Goal: Task Accomplishment & Management: Complete application form

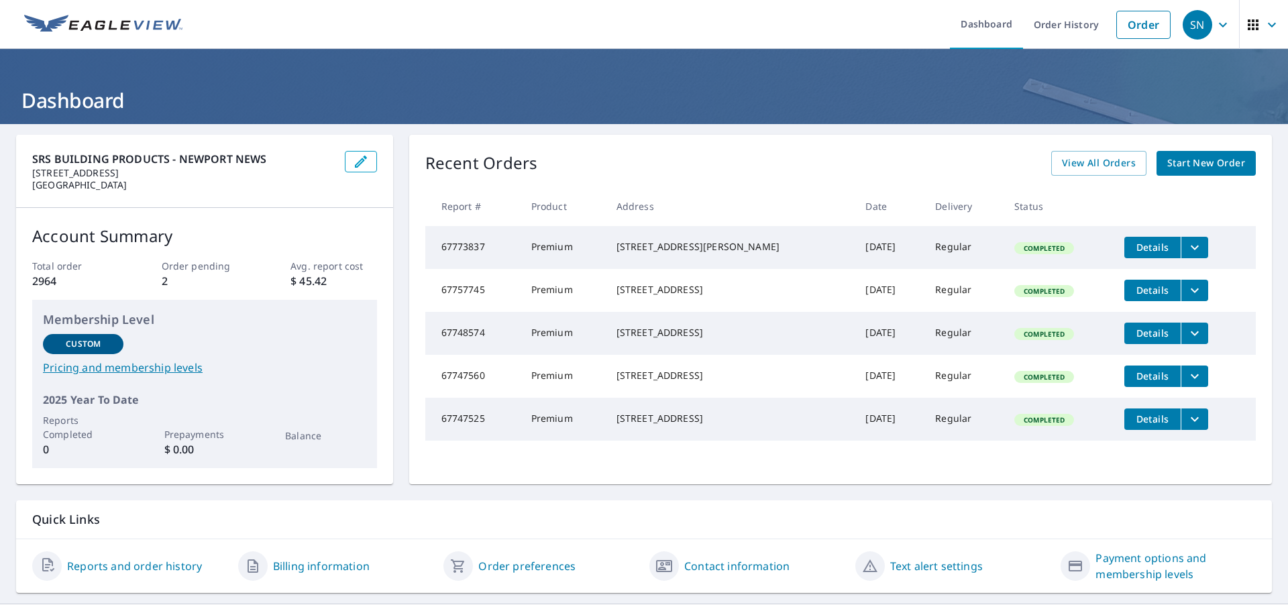
click at [1176, 163] on span "Start New Order" at bounding box center [1207, 163] width 78 height 17
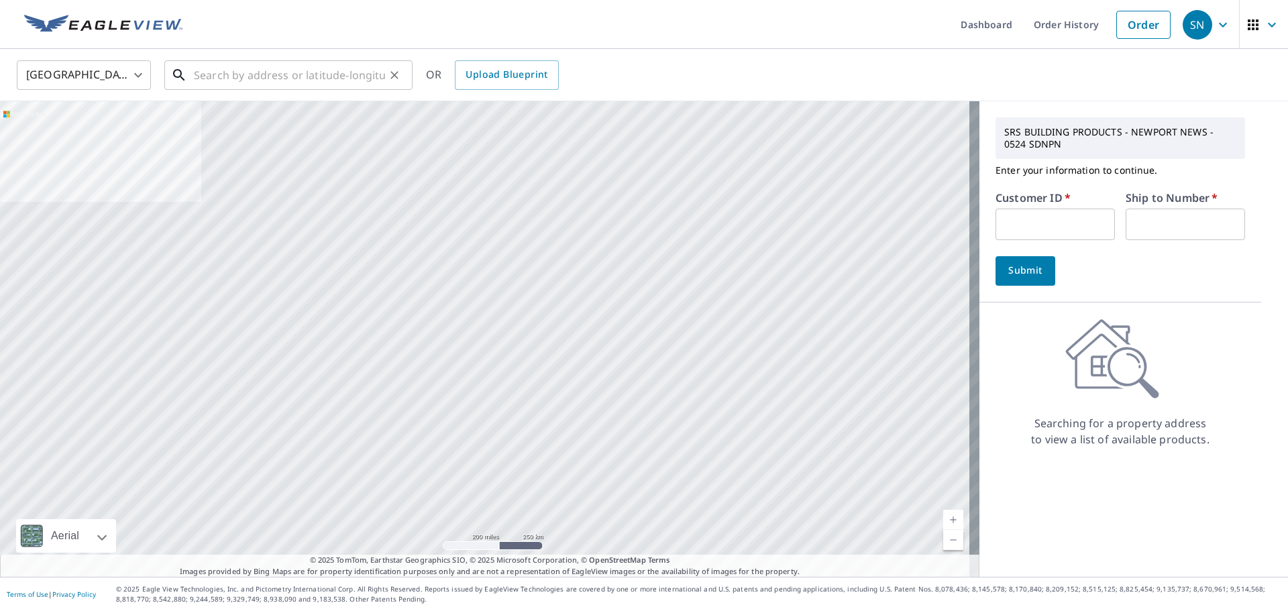
click at [253, 74] on input "text" at bounding box center [289, 75] width 191 height 38
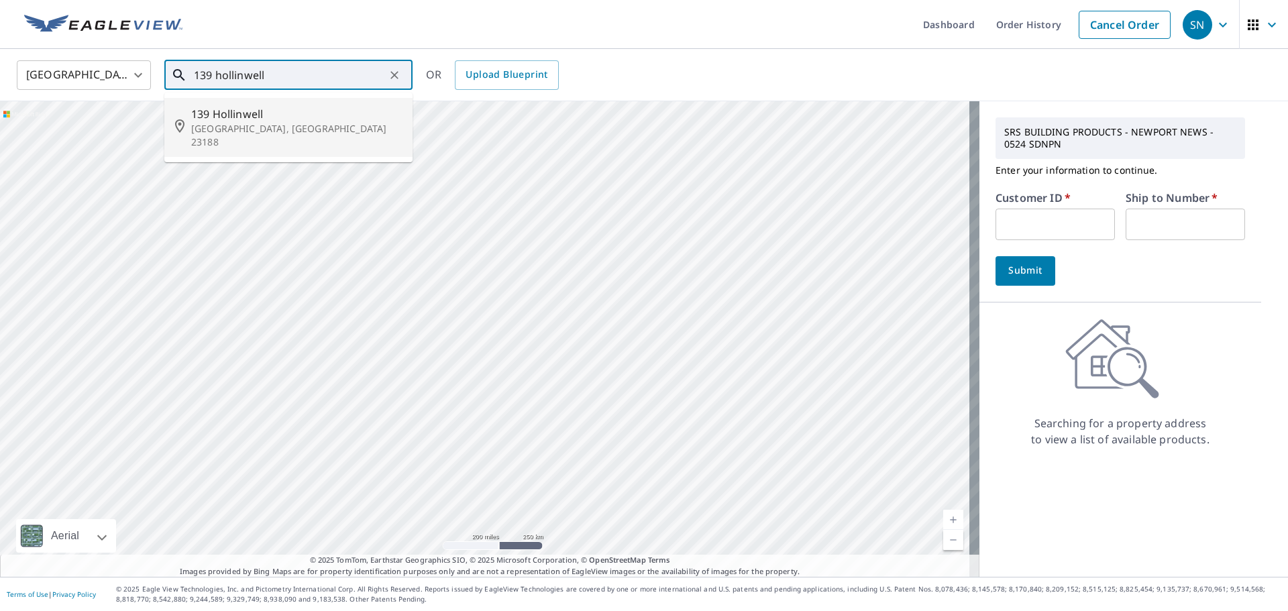
click at [227, 123] on p "[GEOGRAPHIC_DATA], [GEOGRAPHIC_DATA] 23188" at bounding box center [296, 135] width 211 height 27
type input "[STREET_ADDRESS][PERSON_NAME]"
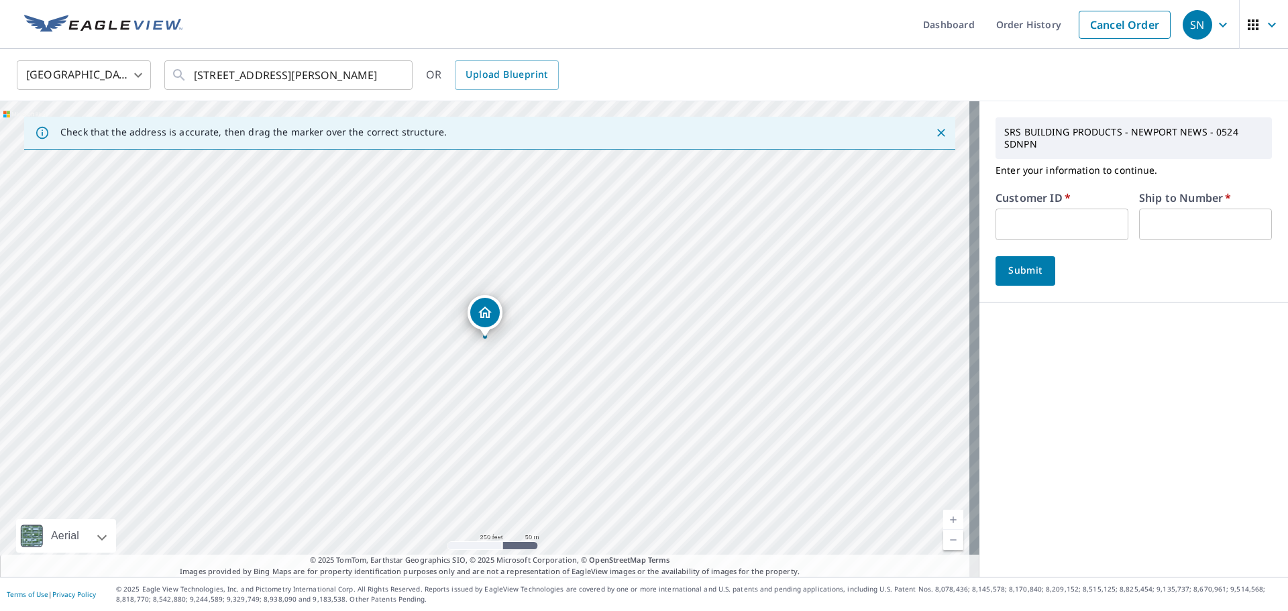
click at [1010, 225] on input "text" at bounding box center [1062, 225] width 133 height 32
type input "fra524"
click at [1197, 220] on input "text" at bounding box center [1205, 225] width 133 height 32
type input "1"
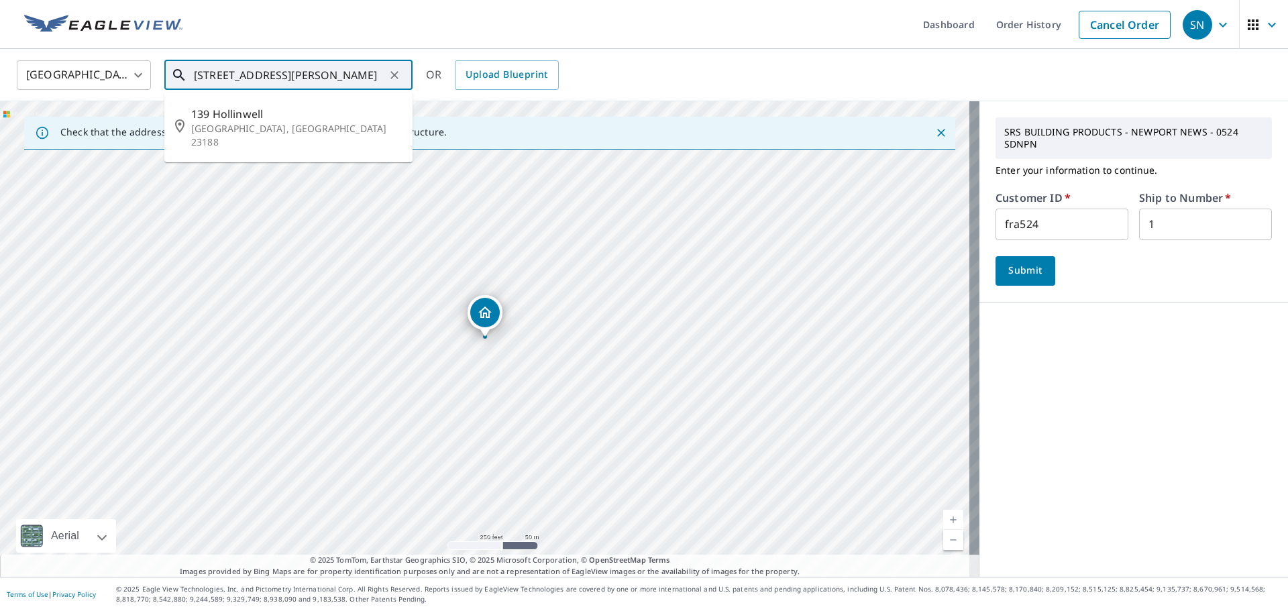
drag, startPoint x: 341, startPoint y: 74, endPoint x: 68, endPoint y: 81, distance: 272.5
click at [68, 81] on div "United States [GEOGRAPHIC_DATA] ​ [STREET_ADDRESS] ​ [STREET_ADDRESS] OR Upload…" at bounding box center [640, 75] width 1266 height 32
click at [1023, 270] on span "Submit" at bounding box center [1026, 270] width 38 height 17
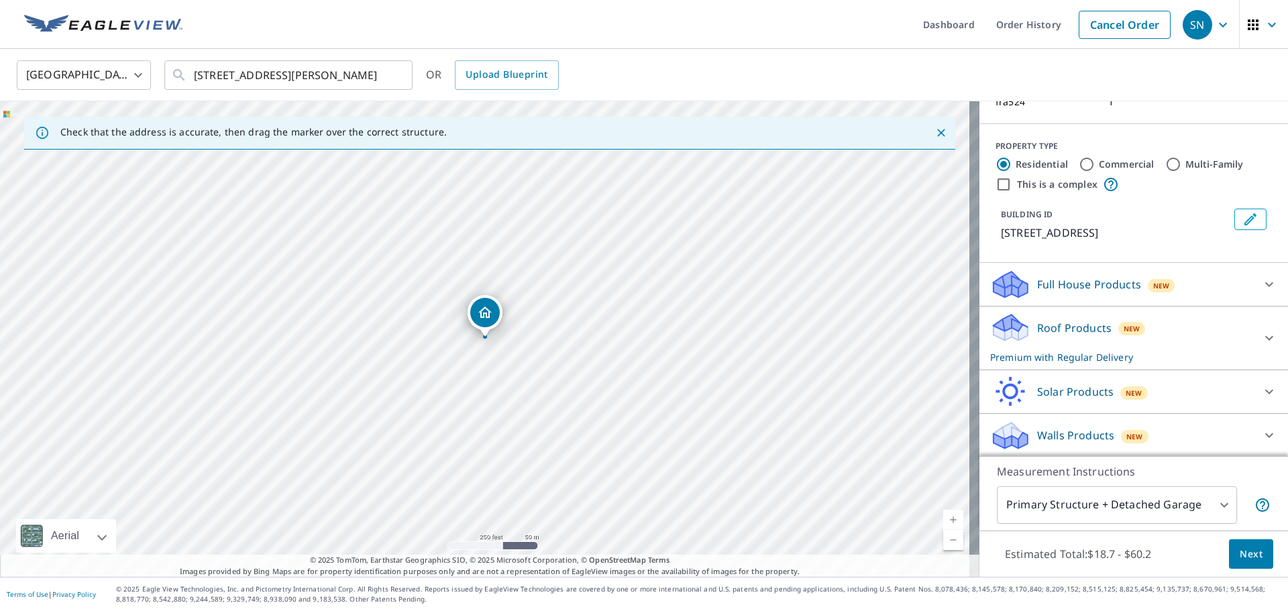
scroll to position [129, 0]
click at [1241, 553] on span "Next" at bounding box center [1251, 554] width 23 height 17
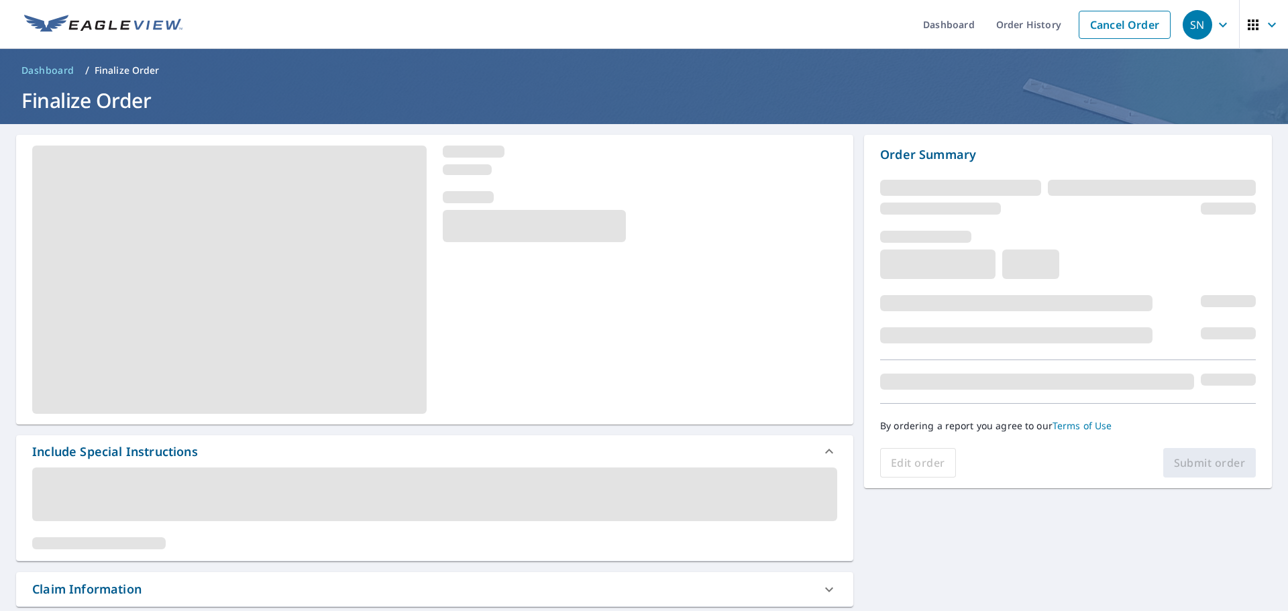
scroll to position [268, 0]
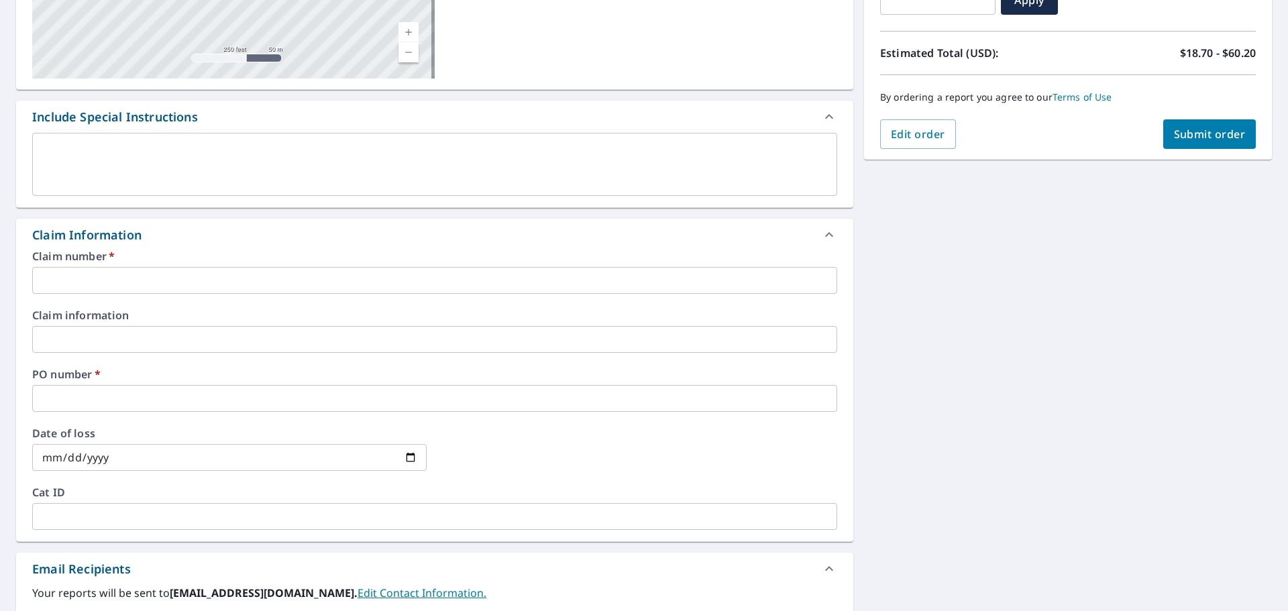
click at [118, 271] on input "text" at bounding box center [434, 280] width 805 height 27
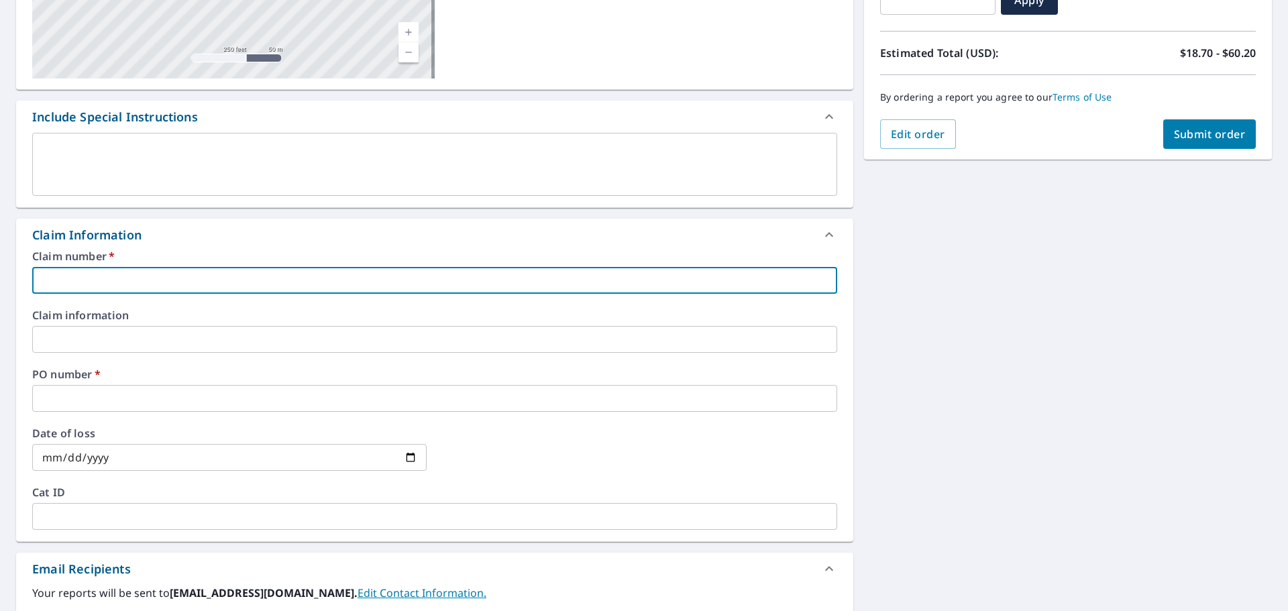
type input "F"
checkbox input "true"
type input "FR"
checkbox input "true"
type input "FRA"
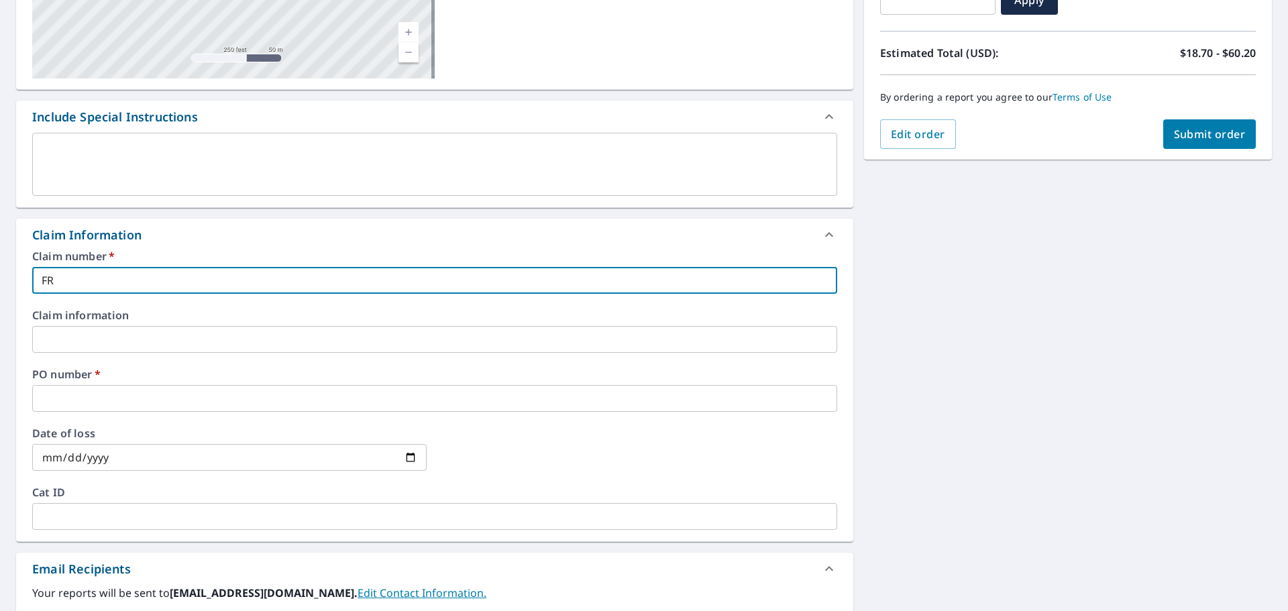
checkbox input "true"
type input "FRA5"
checkbox input "true"
type input "FRA52"
checkbox input "true"
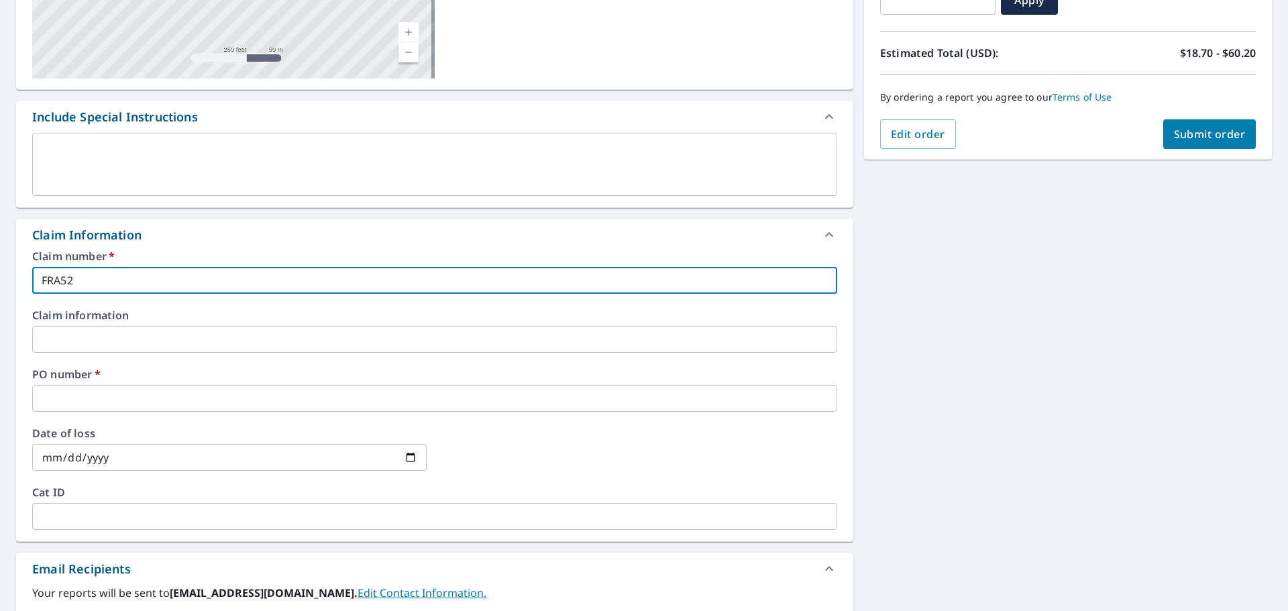
type input "FRA524"
checkbox input "true"
type input "FRA524-"
checkbox input "true"
paste input "139 [PERSON_NAME],"
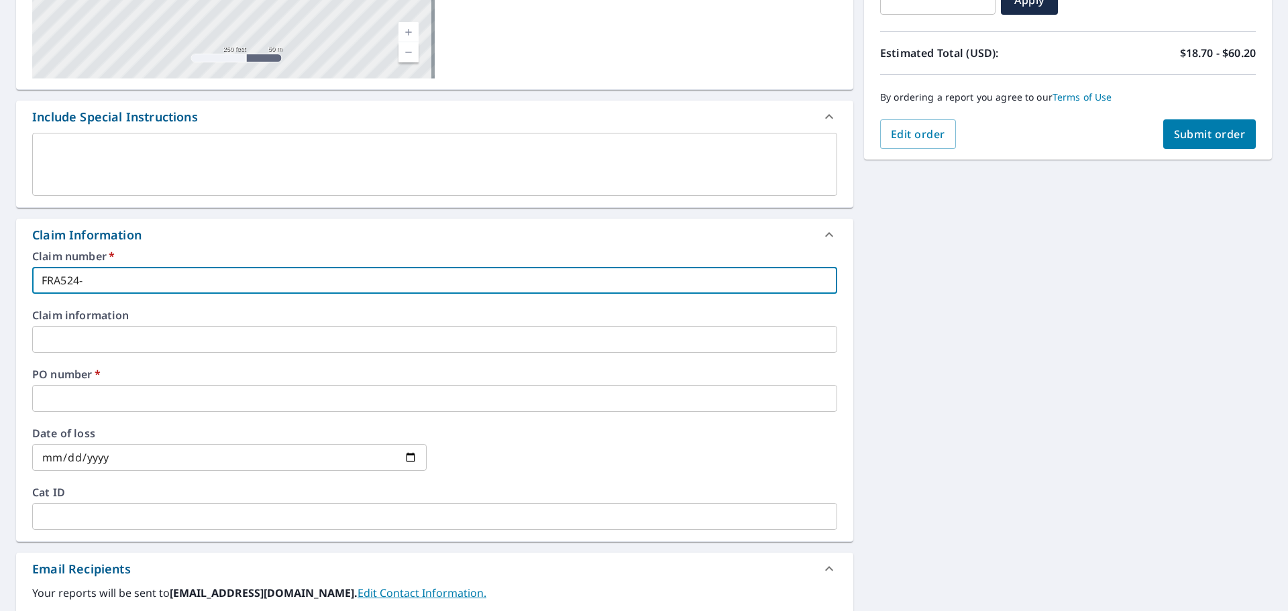
type input "FRA524-139 [PERSON_NAME],"
checkbox input "true"
type input "FRA524-139 [PERSON_NAME],"
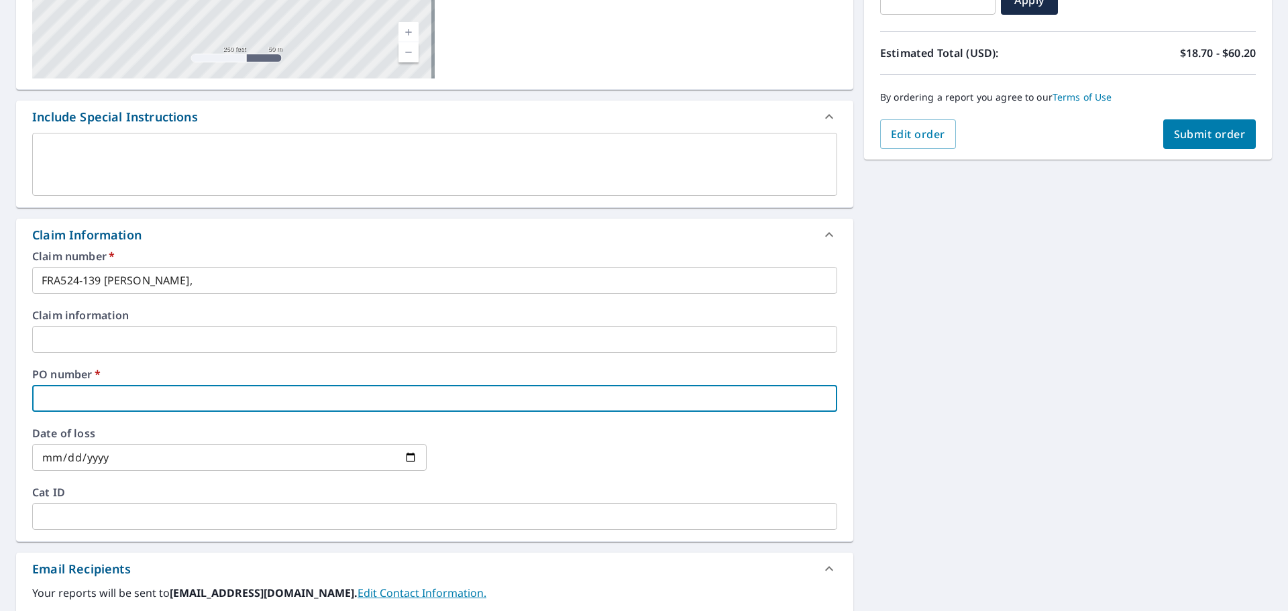
paste input "139 [PERSON_NAME],"
type input "139 [PERSON_NAME],"
checkbox input "true"
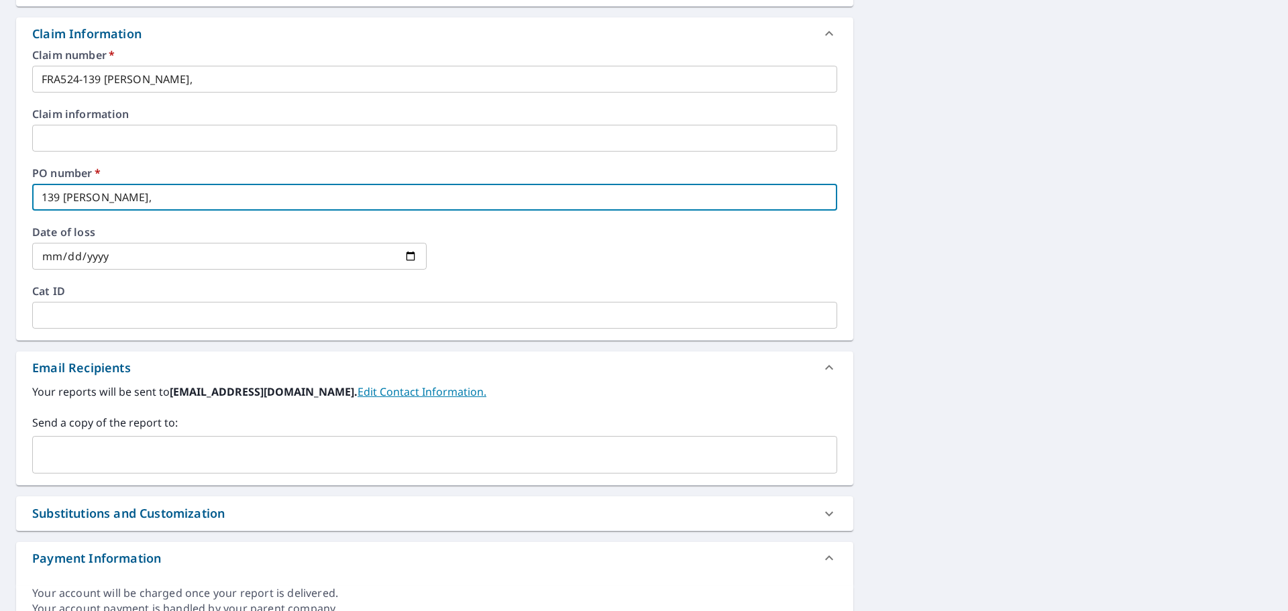
type input "139 [PERSON_NAME],"
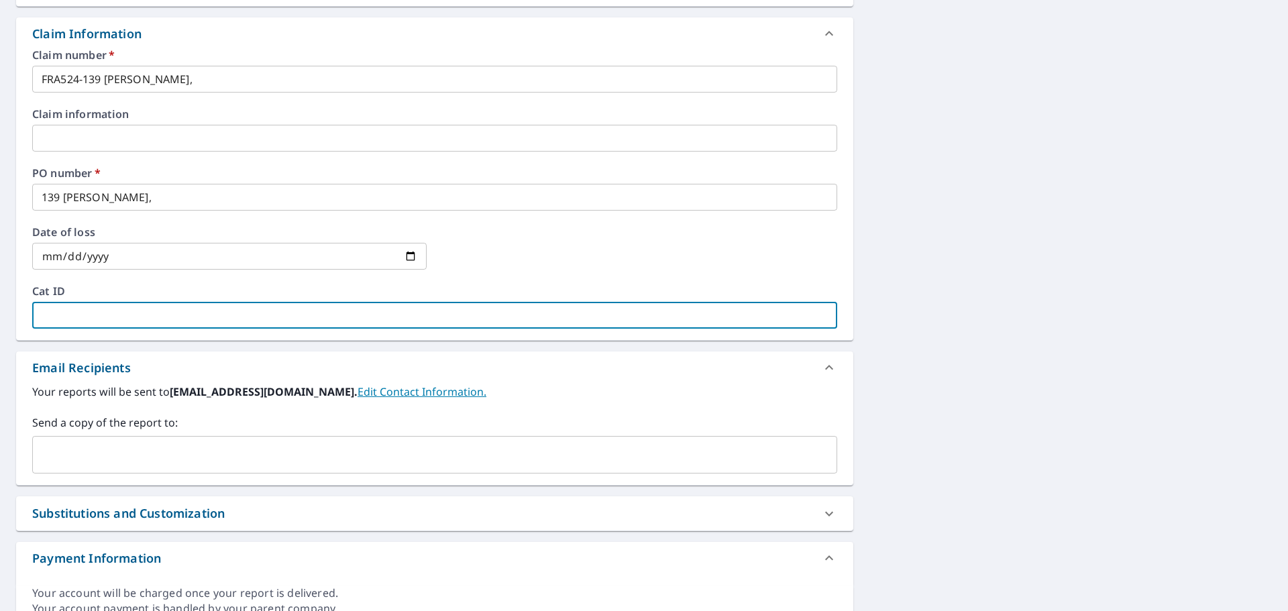
click at [74, 311] on input "text" at bounding box center [434, 315] width 805 height 27
type input "[PERSON_NAME][EMAIL_ADDRESS][PERSON_NAME][DOMAIN_NAME]"
checkbox input "true"
drag, startPoint x: 382, startPoint y: 318, endPoint x: 0, endPoint y: 312, distance: 381.9
click at [0, 312] on div "[STREET_ADDRESS] Aerial Road A standard road map Aerial A detailed look from ab…" at bounding box center [644, 146] width 1288 height 984
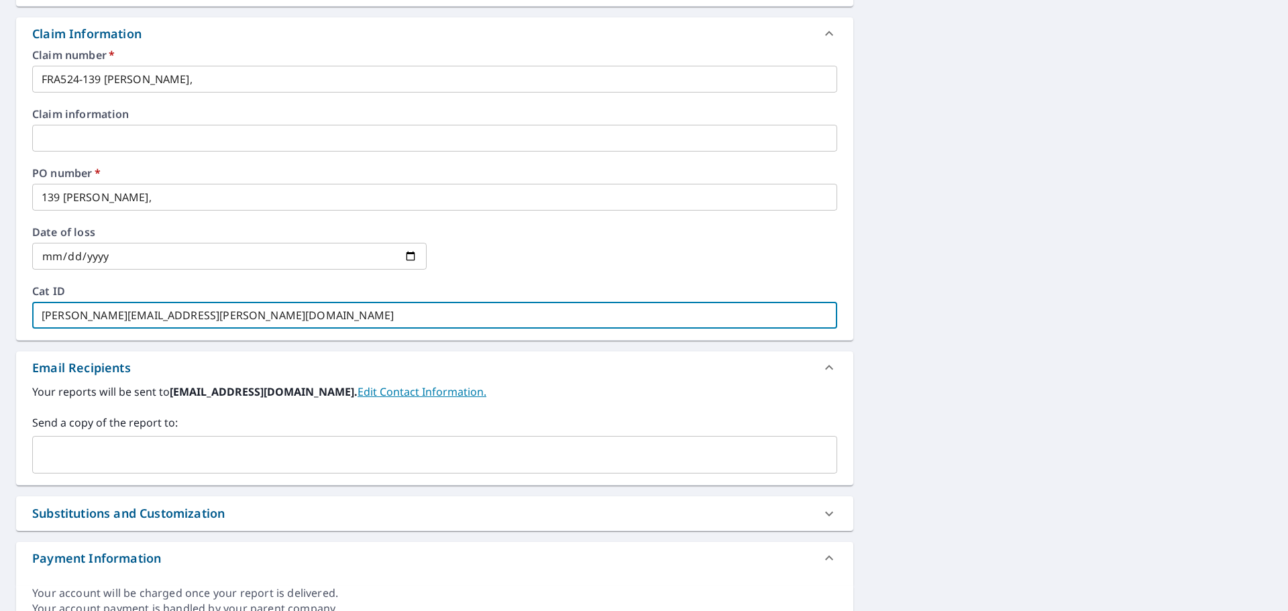
click at [76, 444] on input "text" at bounding box center [424, 455] width 773 height 26
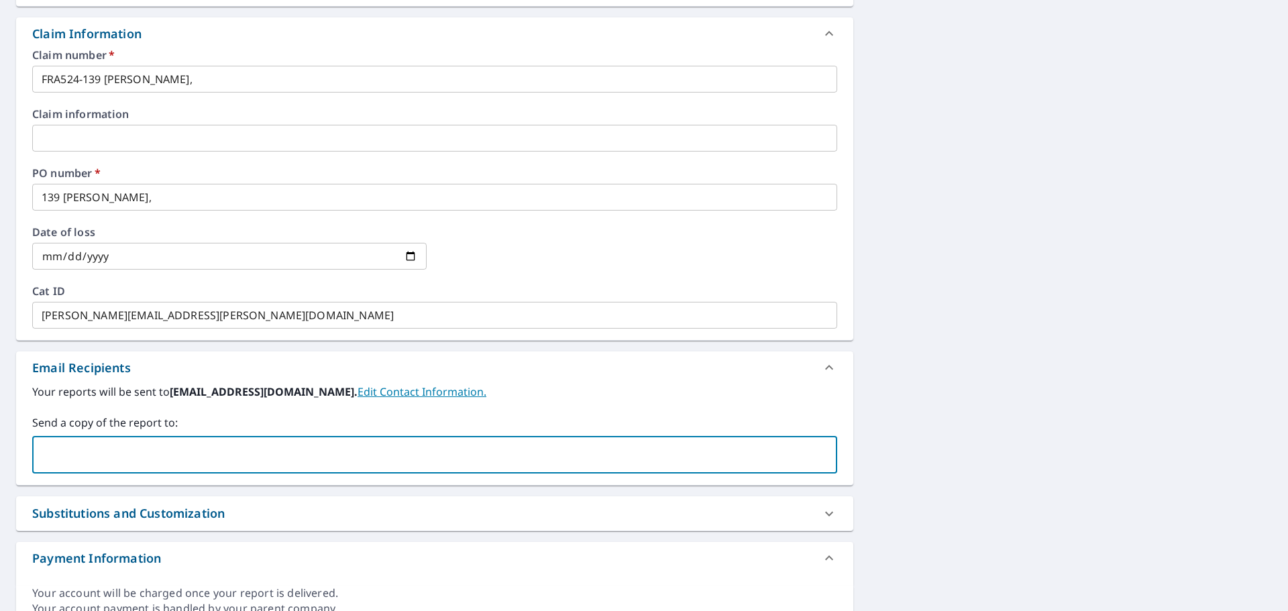
paste input "[PERSON_NAME][EMAIL_ADDRESS][PERSON_NAME][DOMAIN_NAME]"
type input "[PERSON_NAME][EMAIL_ADDRESS][PERSON_NAME][DOMAIN_NAME]"
checkbox input "true"
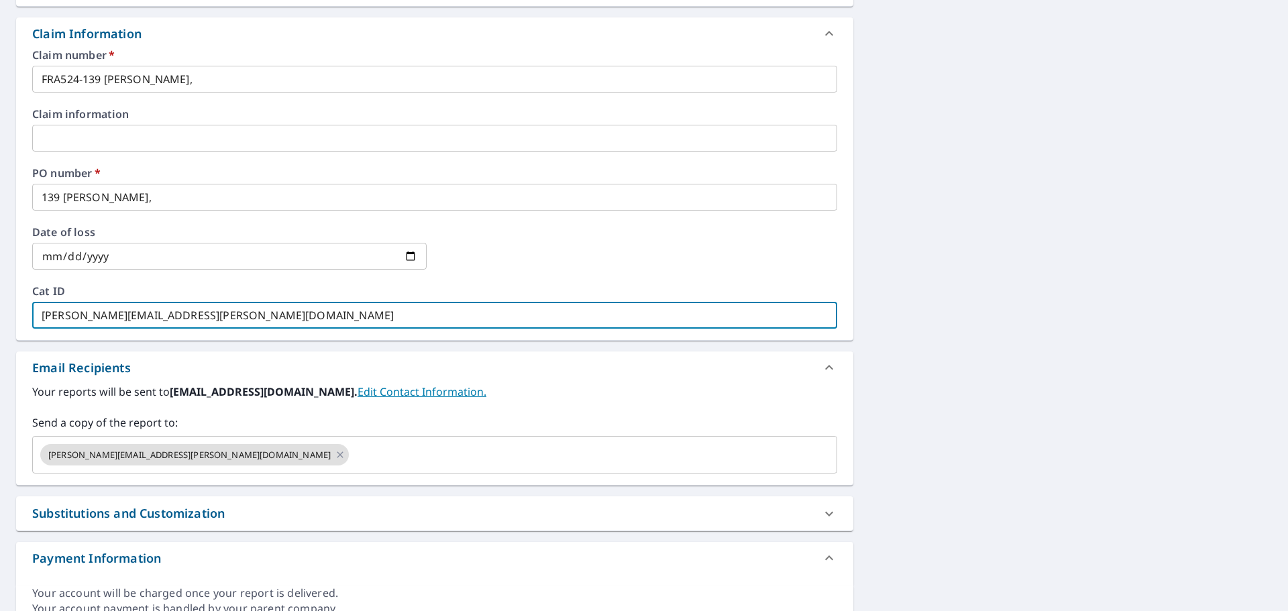
drag, startPoint x: 469, startPoint y: 306, endPoint x: 0, endPoint y: 295, distance: 469.2
click at [0, 293] on div "[STREET_ADDRESS] Aerial Road A standard road map Aerial A detailed look from ab…" at bounding box center [644, 146] width 1288 height 984
checkbox input "true"
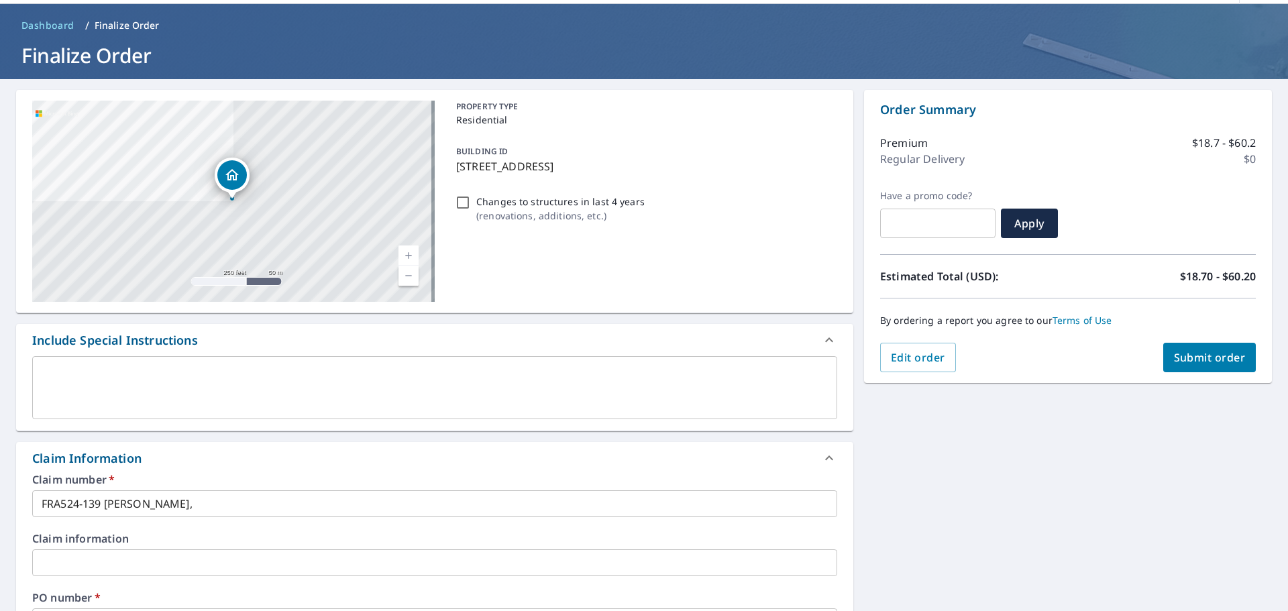
scroll to position [0, 0]
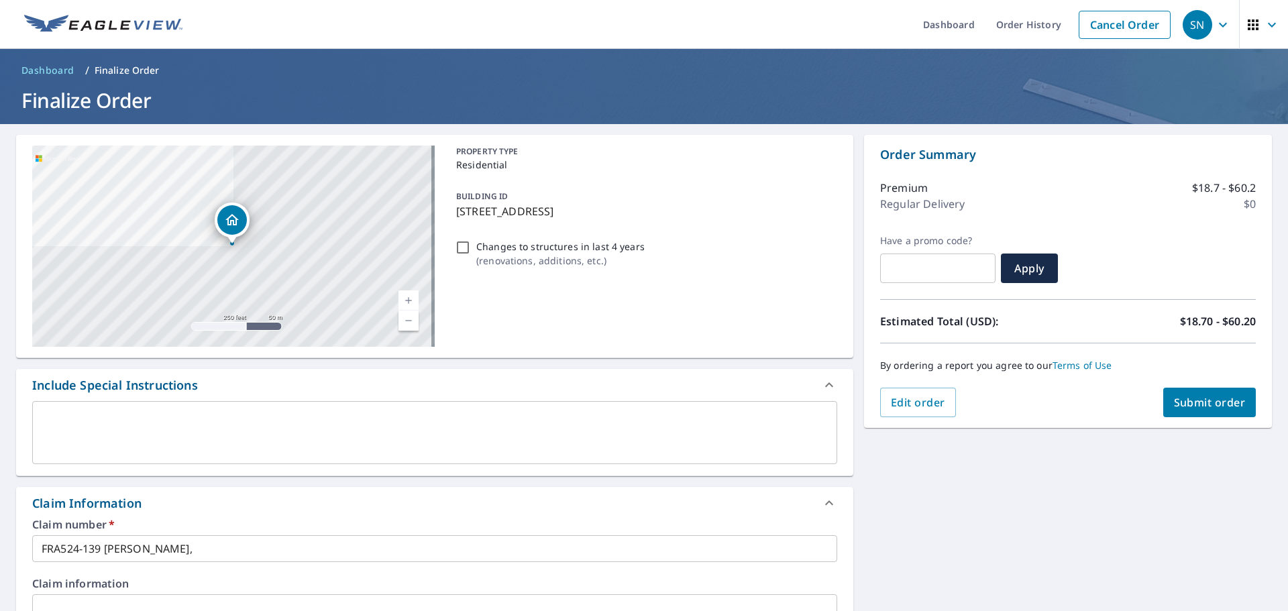
click at [1184, 399] on span "Submit order" at bounding box center [1210, 402] width 72 height 15
checkbox input "true"
